Goal: Information Seeking & Learning: Learn about a topic

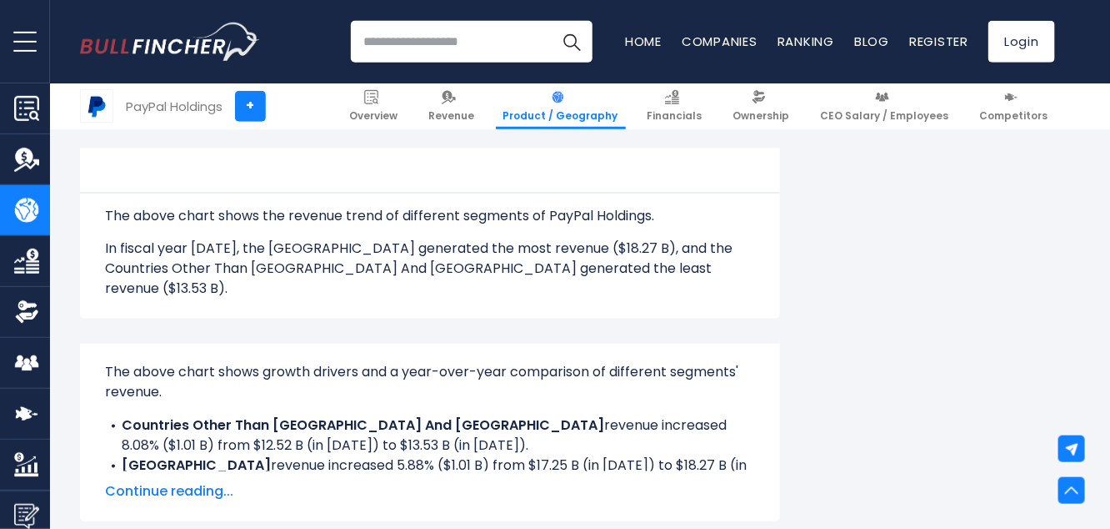
scroll to position [968, 0]
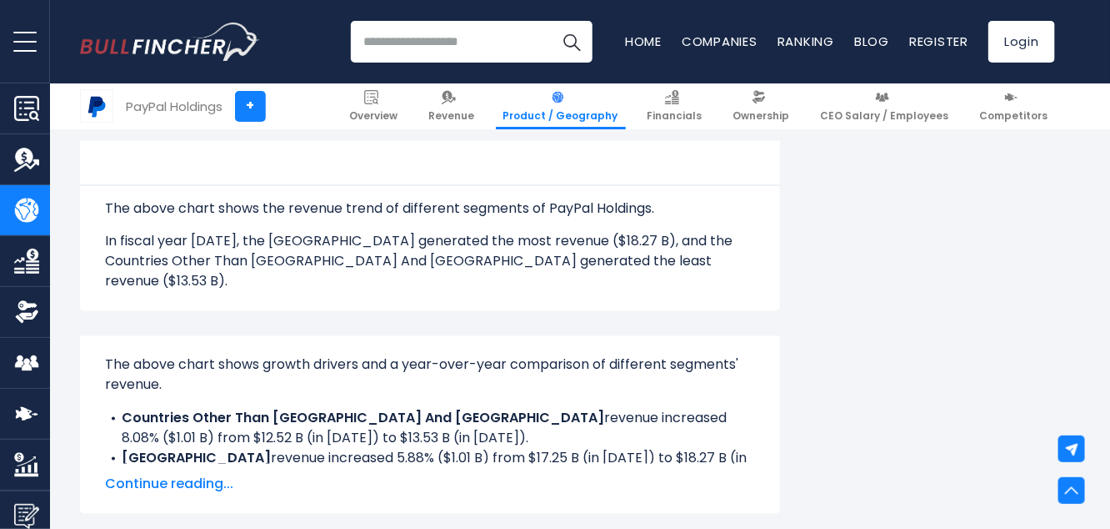
click at [178, 474] on span "Continue reading..." at bounding box center [430, 484] width 650 height 20
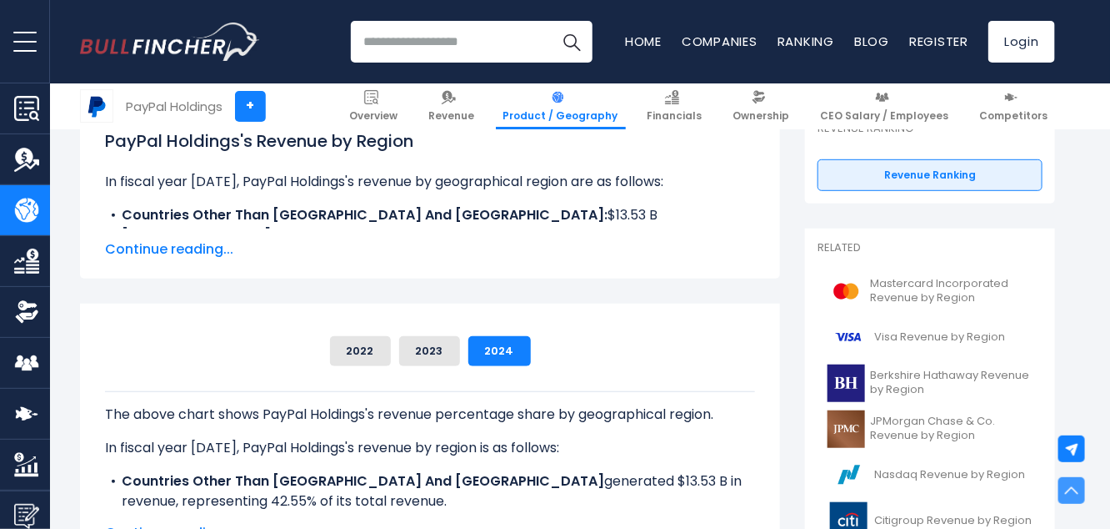
scroll to position [0, 0]
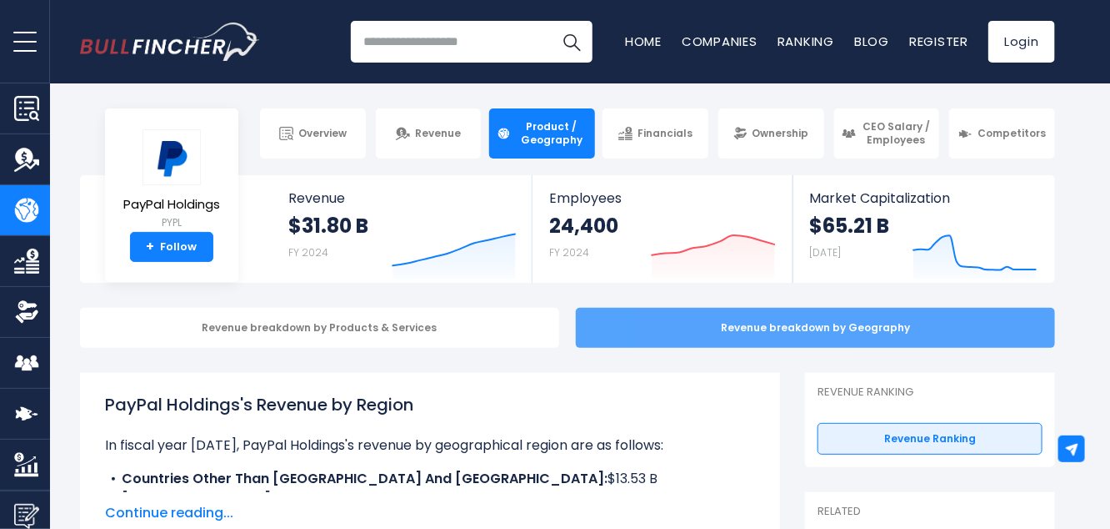
click at [799, 331] on div "Revenue breakdown by Geography" at bounding box center [815, 328] width 479 height 40
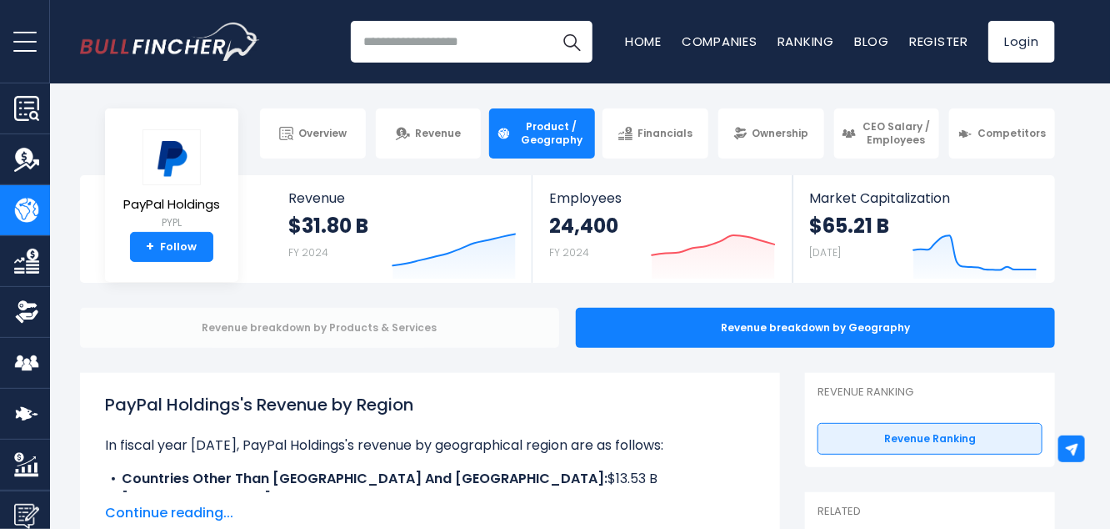
click at [293, 327] on div "Revenue breakdown by Products & Services" at bounding box center [319, 328] width 479 height 40
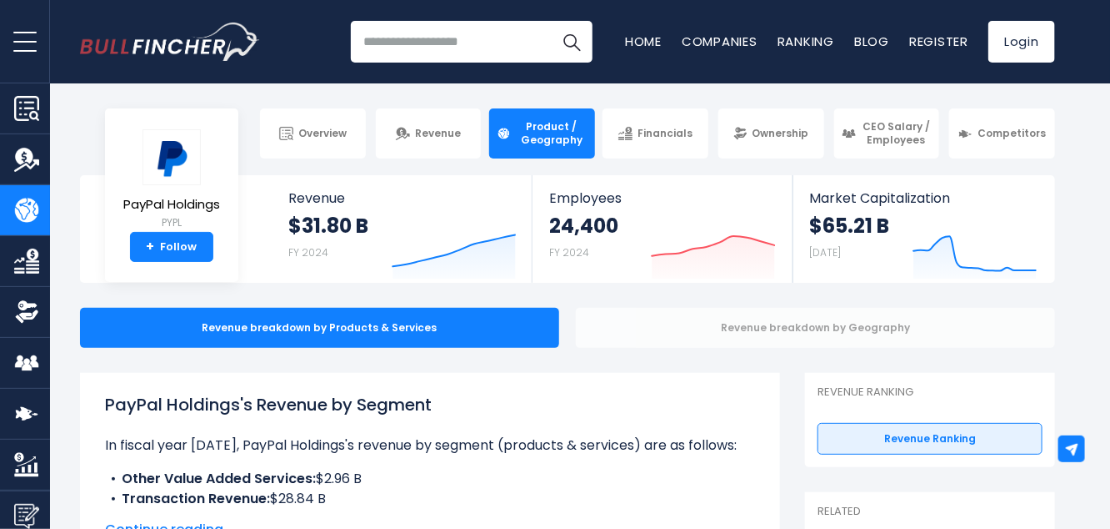
click at [724, 333] on div "Revenue breakdown by Geography" at bounding box center [815, 328] width 479 height 40
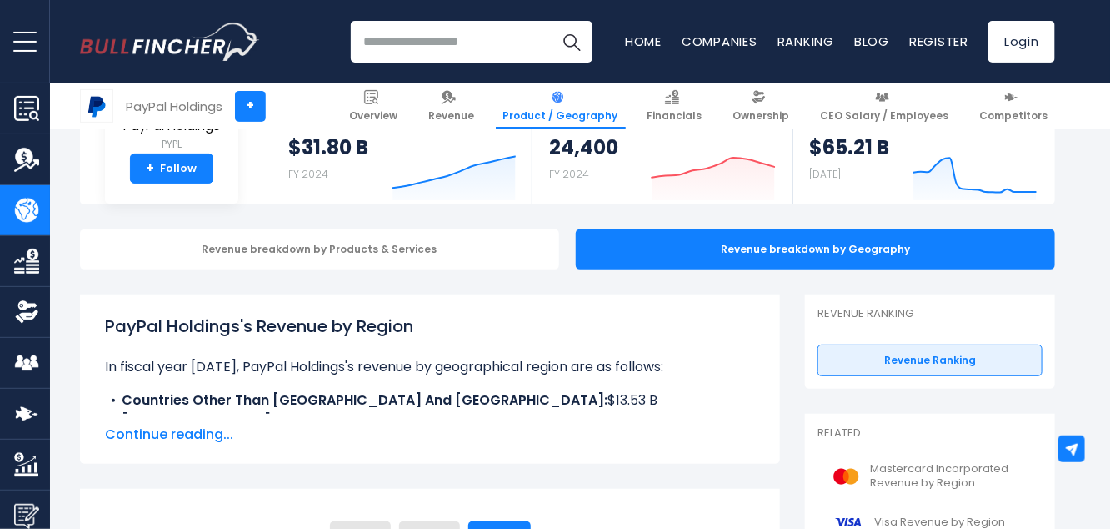
scroll to position [176, 0]
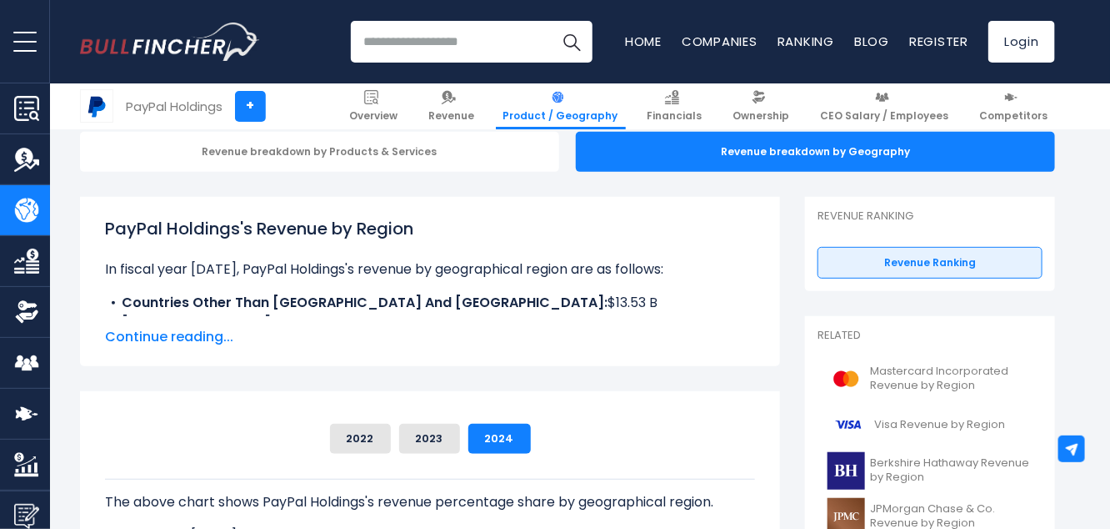
click at [138, 338] on span "Continue reading..." at bounding box center [430, 337] width 650 height 20
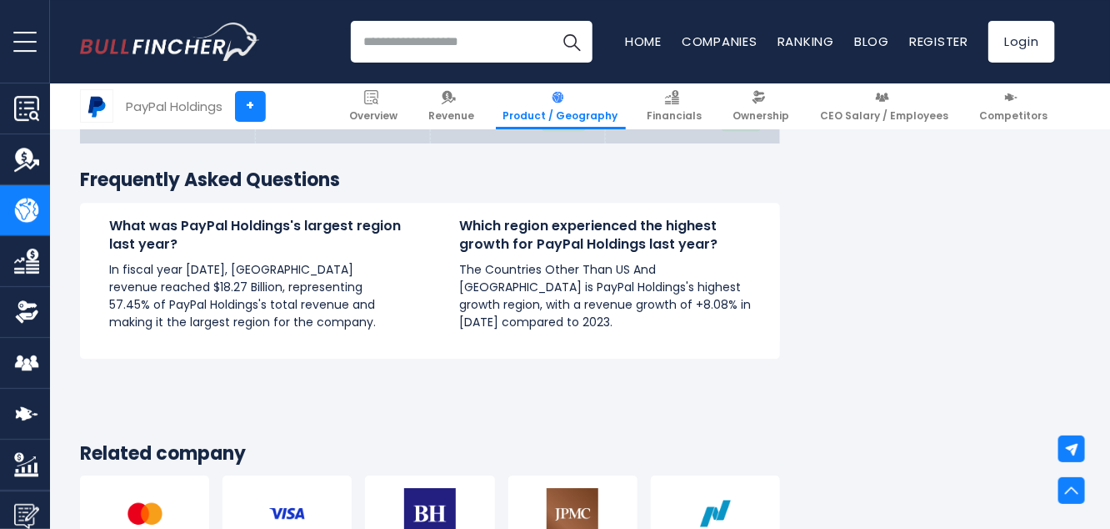
scroll to position [1761, 0]
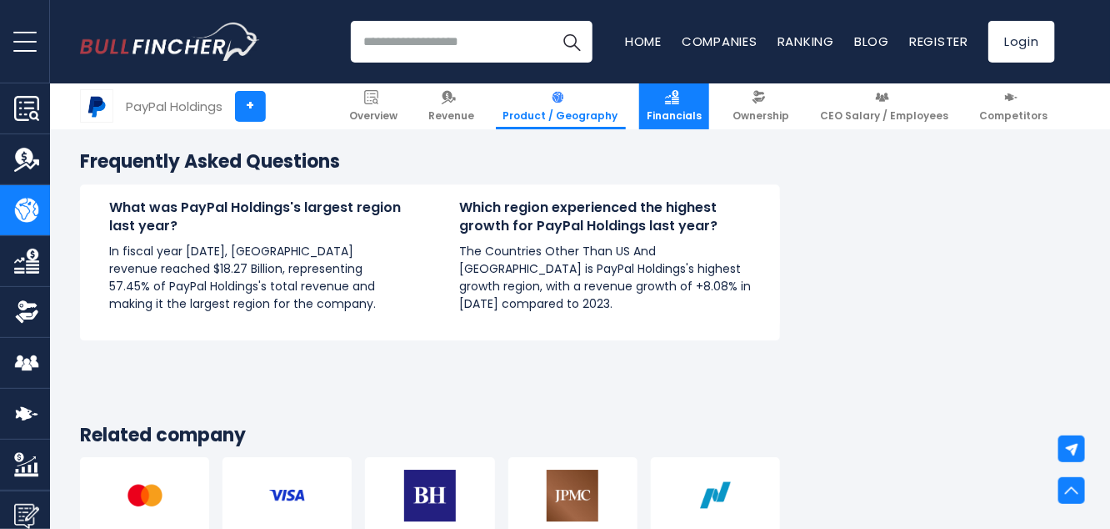
click at [689, 113] on span "Financials" at bounding box center [674, 115] width 55 height 13
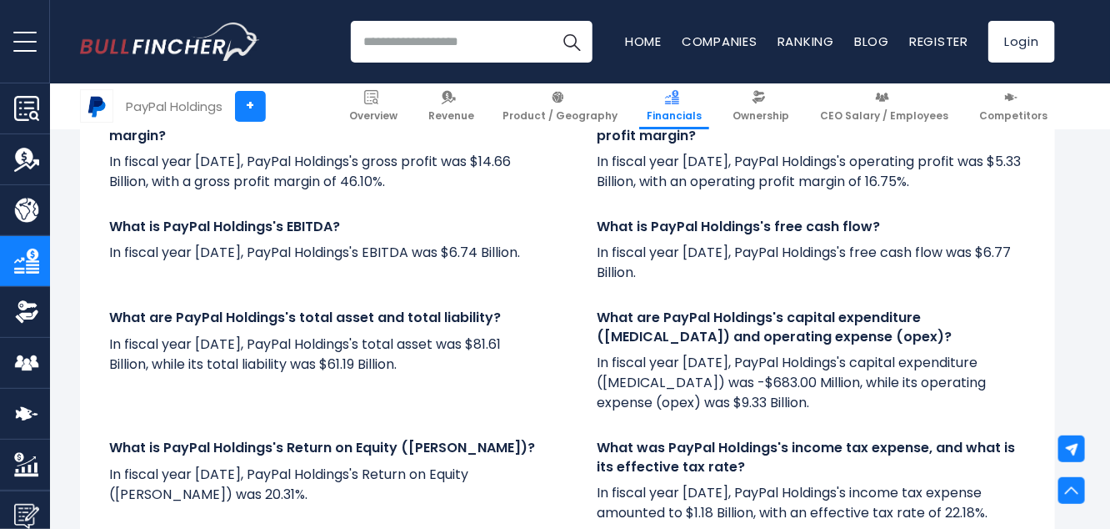
scroll to position [3984, 0]
